Goal: Task Accomplishment & Management: Manage account settings

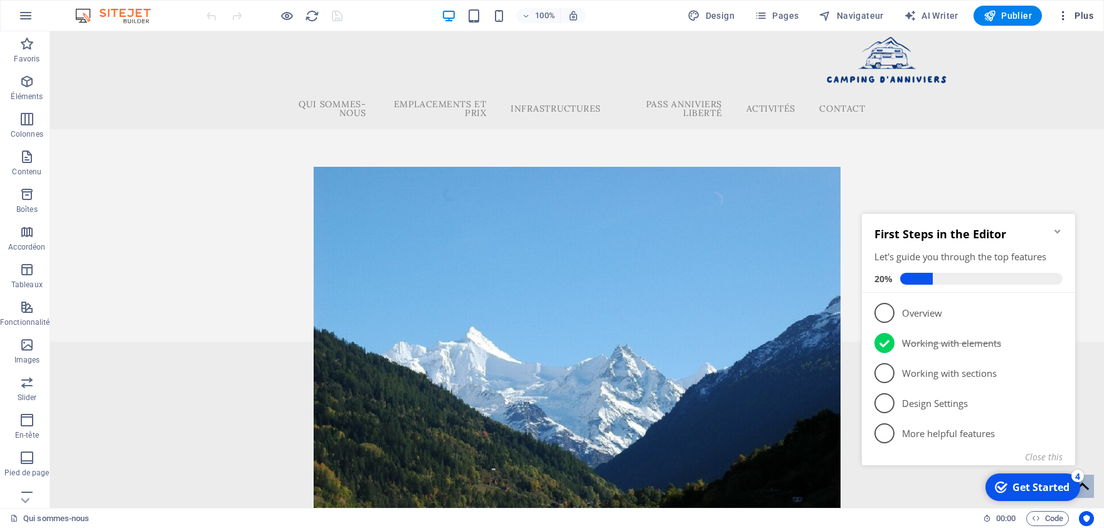
click at [1066, 18] on icon "button" at bounding box center [1063, 15] width 13 height 13
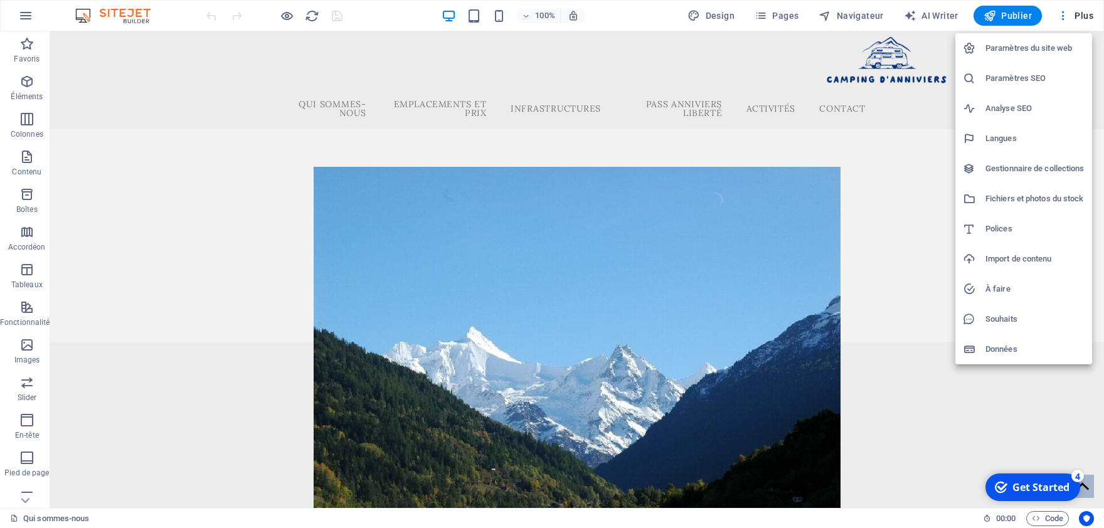
click at [1020, 45] on h6 "Paramètres du site web" at bounding box center [1034, 48] width 99 height 15
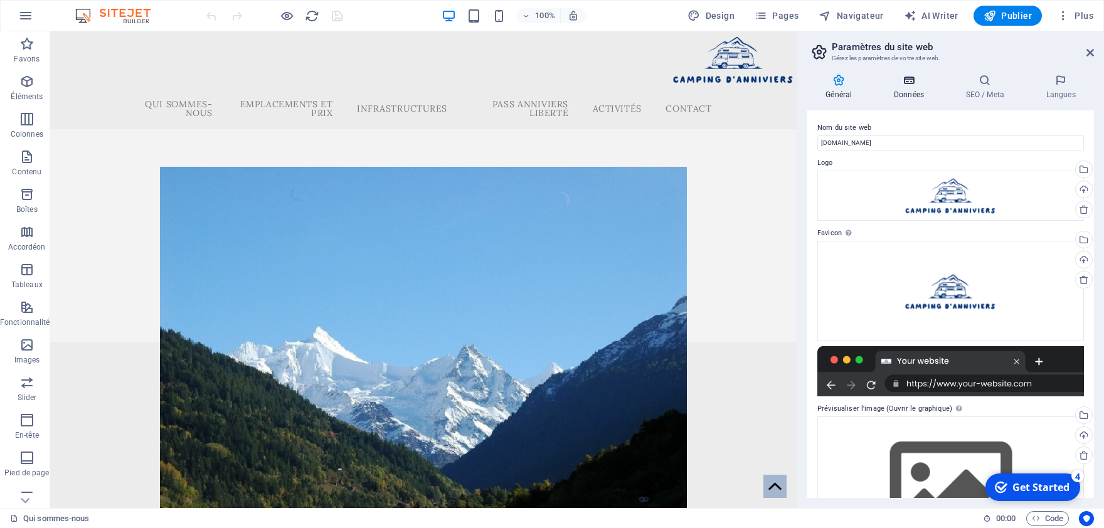
click at [896, 90] on h4 "Données" at bounding box center [911, 87] width 72 height 26
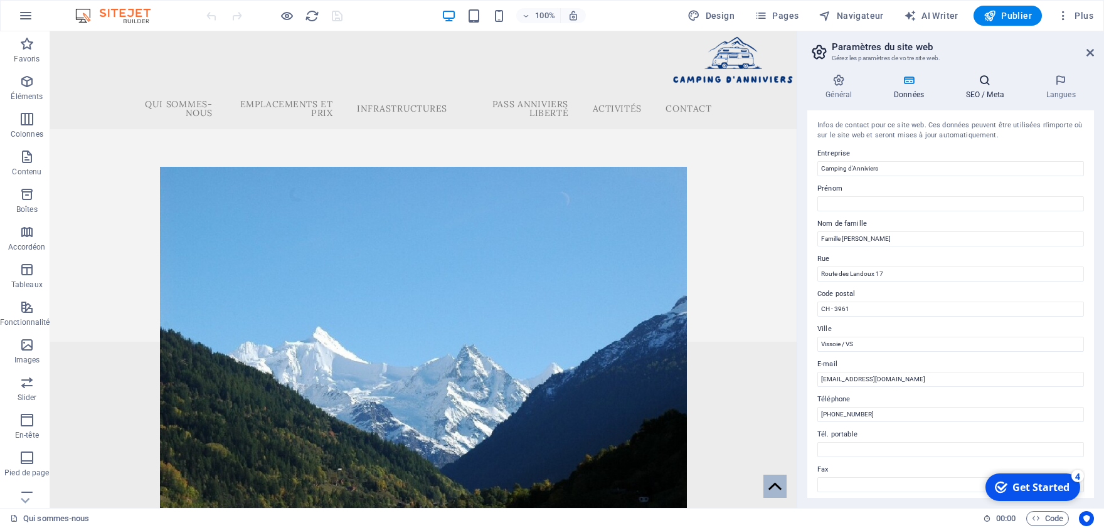
click at [992, 87] on icon at bounding box center [984, 80] width 75 height 13
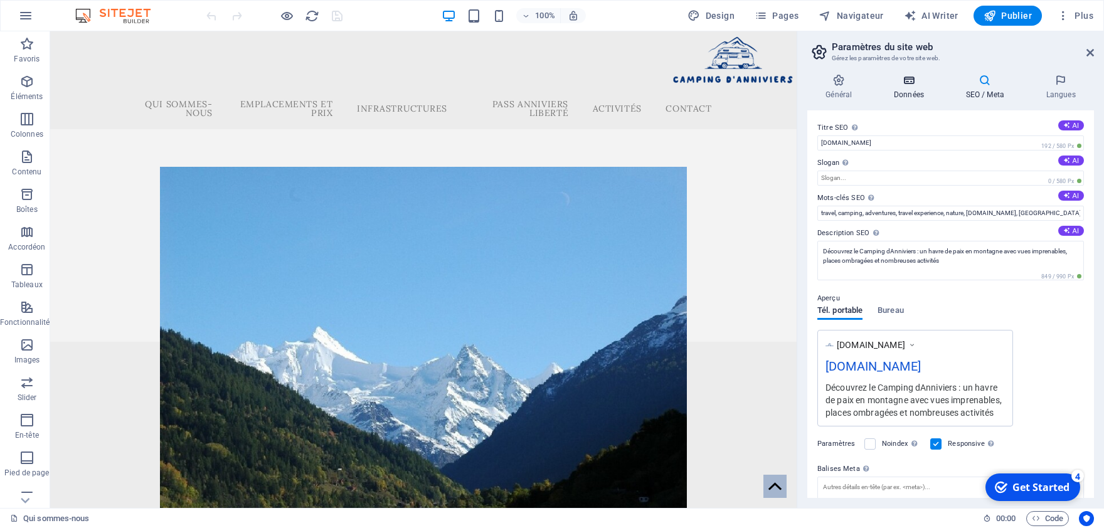
click at [912, 81] on icon at bounding box center [908, 80] width 67 height 13
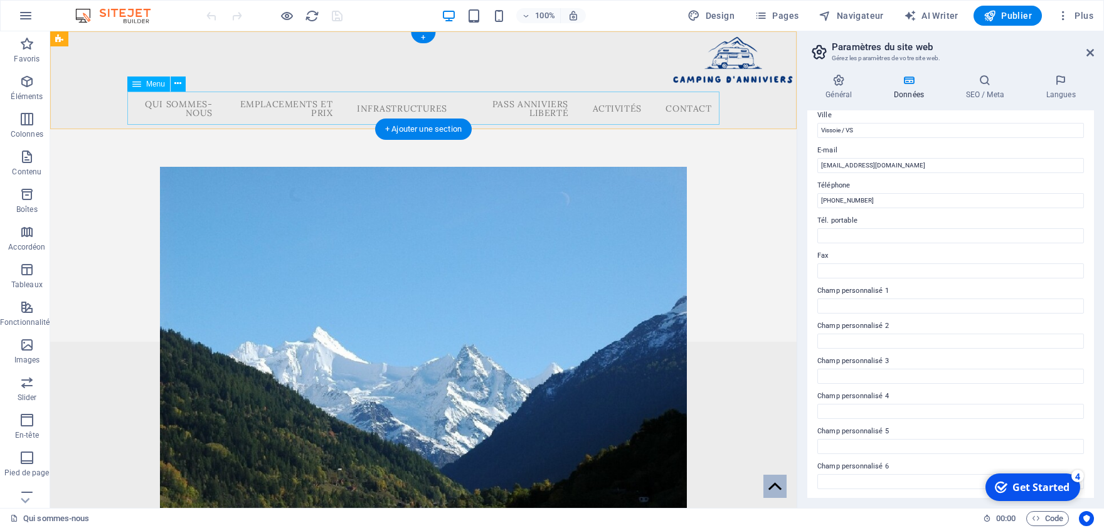
click at [685, 104] on nav "Qui sommes-nous Emplacements et Prix Infrastructures Pass Anniviers Liberté Act…" at bounding box center [423, 109] width 592 height 34
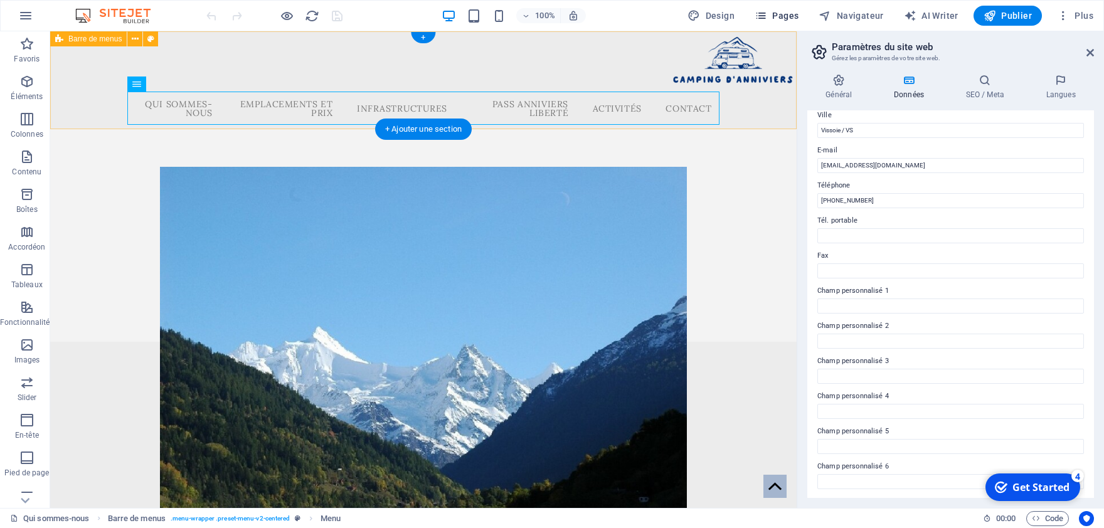
click at [777, 19] on span "Pages" at bounding box center [776, 15] width 44 height 13
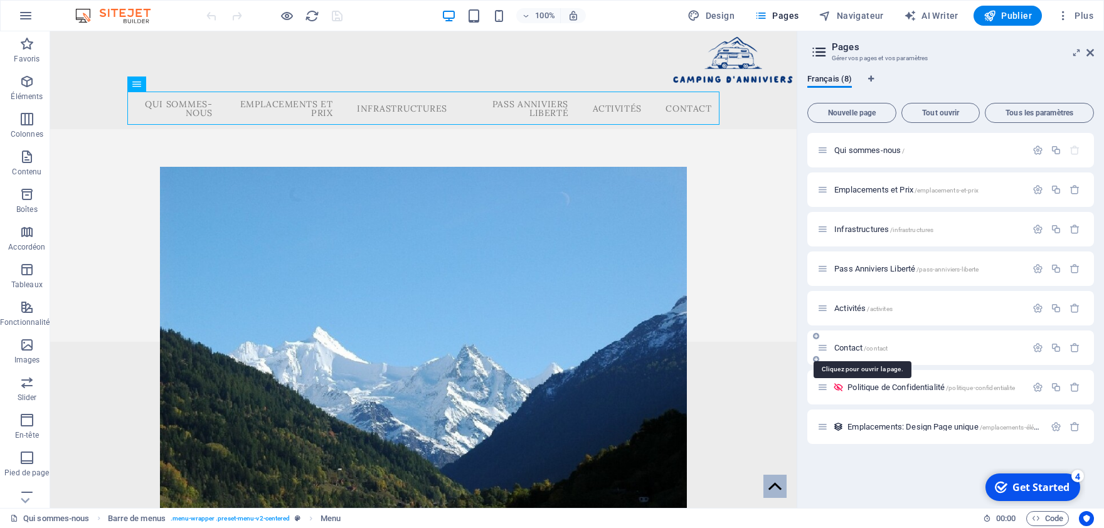
click at [838, 347] on span "Contact /contact" at bounding box center [860, 347] width 53 height 9
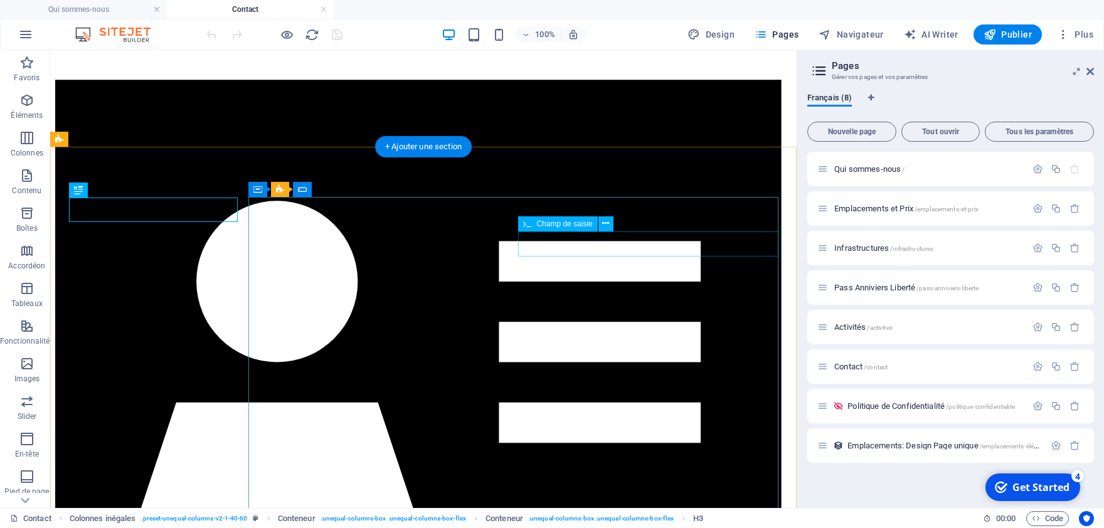
scroll to position [276, 0]
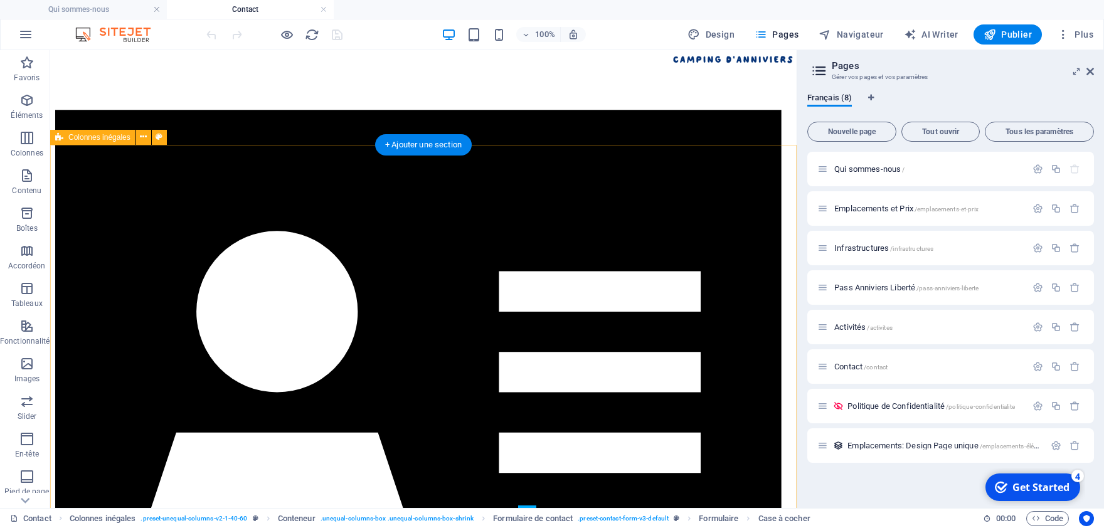
scroll to position [0, 0]
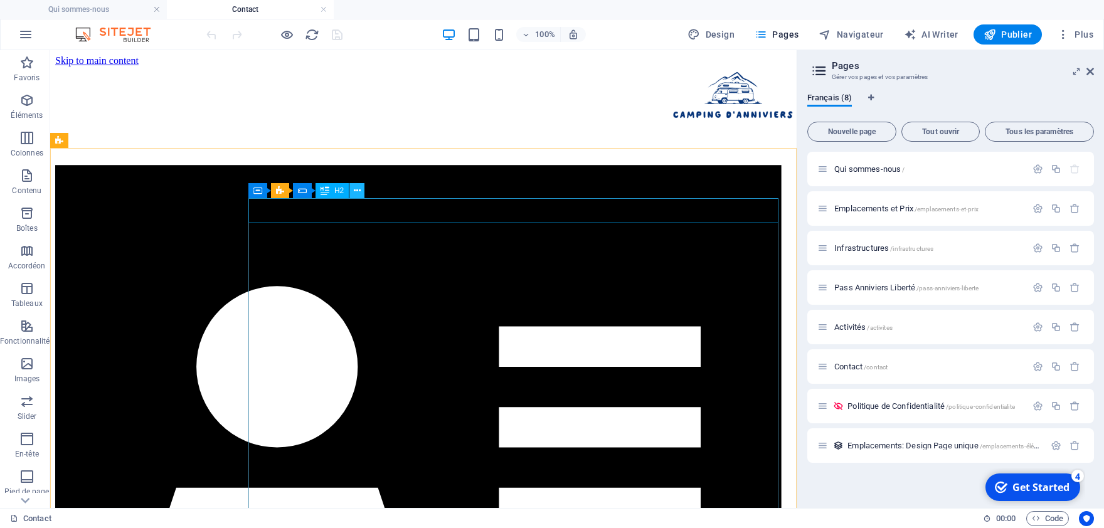
click at [359, 193] on icon at bounding box center [357, 190] width 7 height 13
